Goal: Check status: Check status

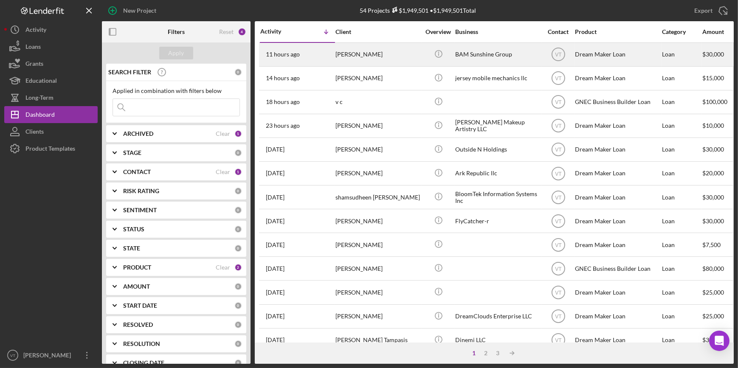
click at [477, 57] on div "BAM Sunshine Group" at bounding box center [497, 54] width 85 height 23
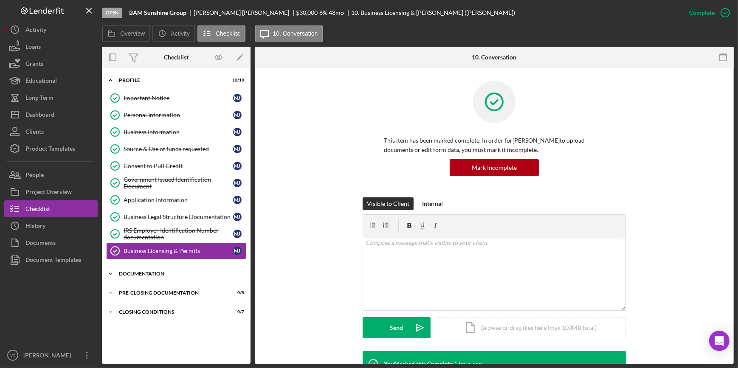
click at [109, 273] on polyline at bounding box center [110, 274] width 3 height 2
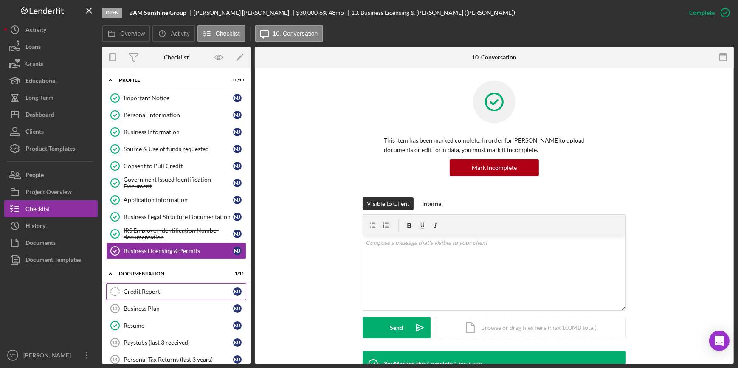
click at [170, 289] on div "Credit Report" at bounding box center [179, 291] width 110 height 7
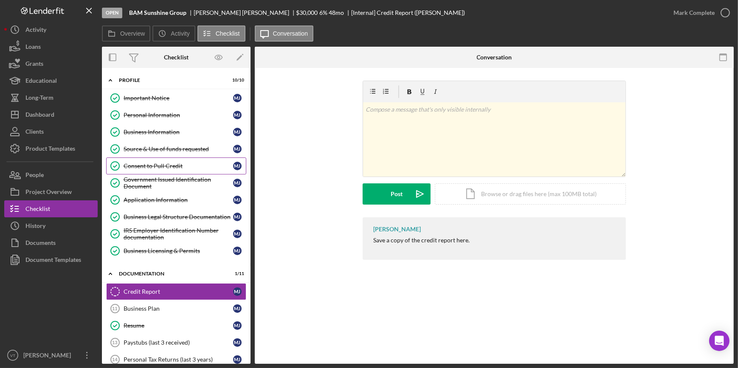
click at [135, 166] on div "Consent to Pull Credit" at bounding box center [179, 166] width 110 height 7
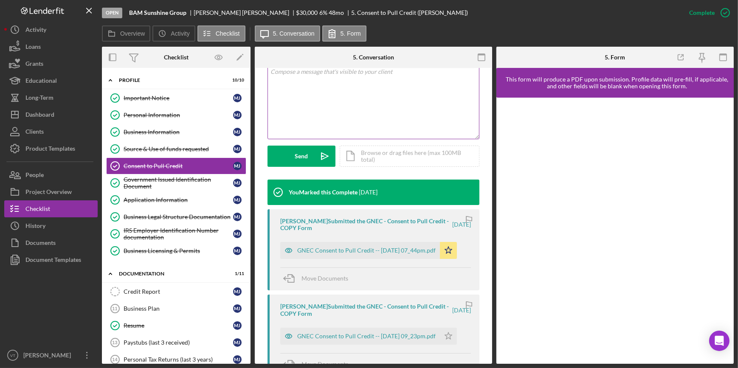
scroll to position [193, 0]
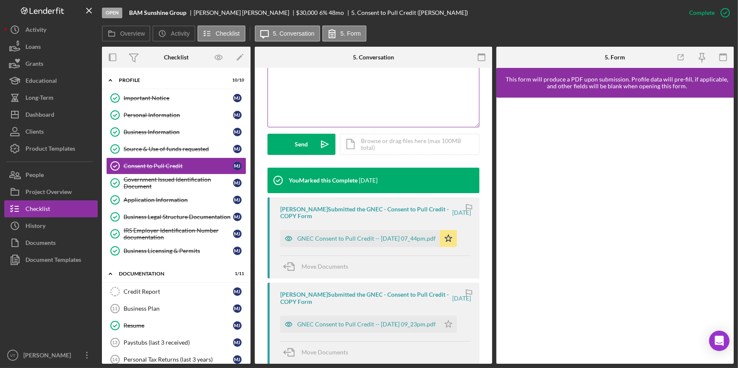
click at [379, 235] on div "GNEC Consent to Pull Credit -- 2025-09-21 07_44pm.pdf" at bounding box center [366, 238] width 138 height 7
